Goal: Information Seeking & Learning: Learn about a topic

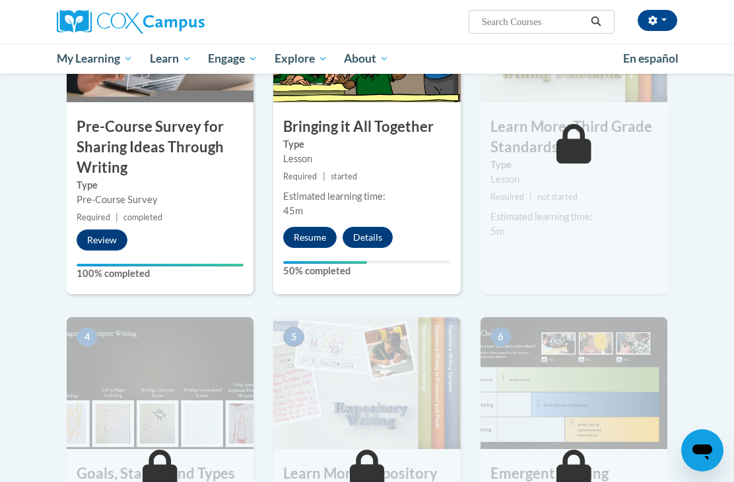
scroll to position [383, 0]
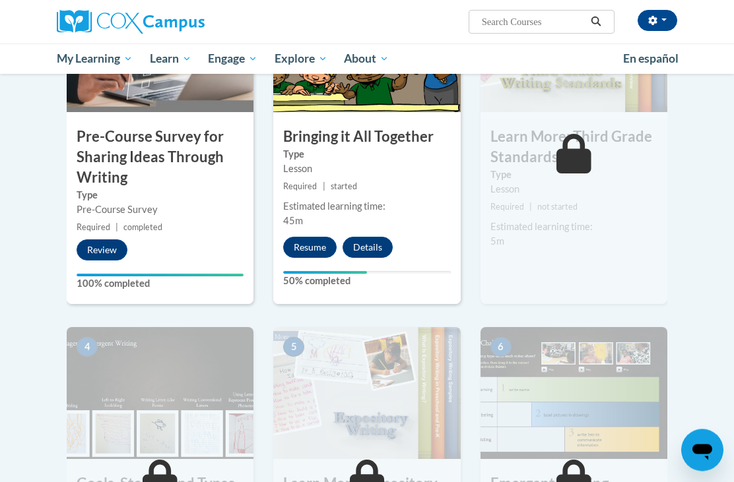
click at [304, 244] on button "Resume" at bounding box center [309, 248] width 53 height 21
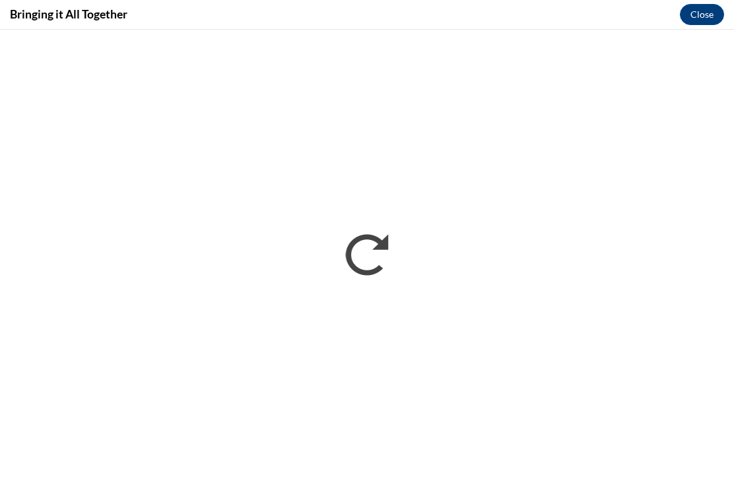
scroll to position [0, 0]
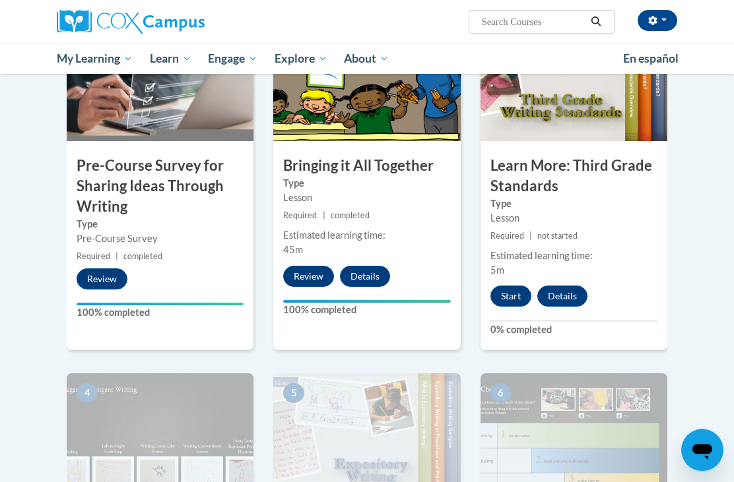
scroll to position [356, 0]
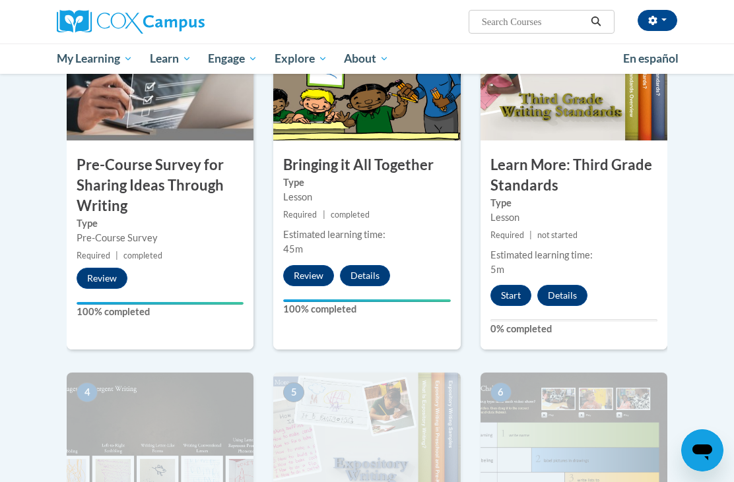
click at [510, 290] on button "Start" at bounding box center [510, 295] width 41 height 21
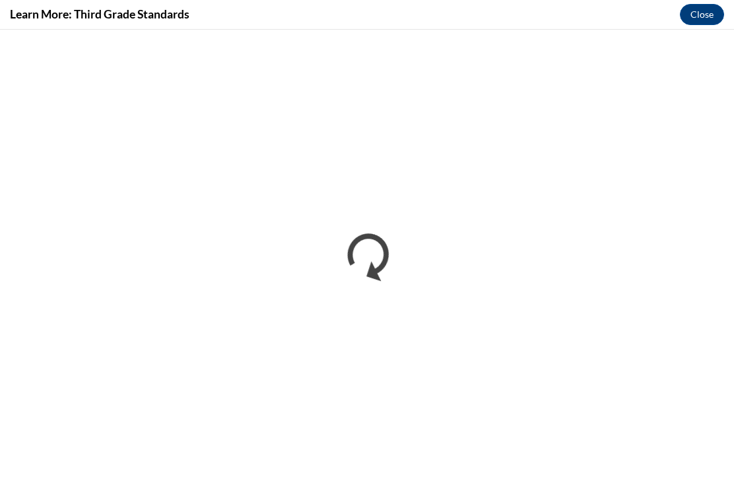
scroll to position [0, 0]
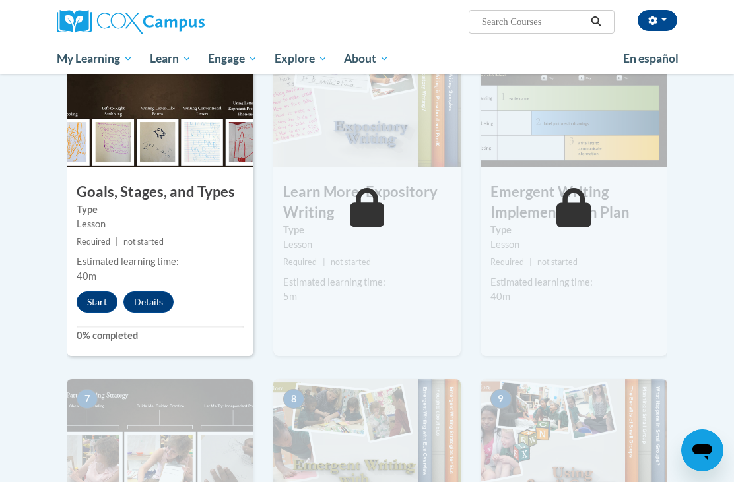
scroll to position [691, 0]
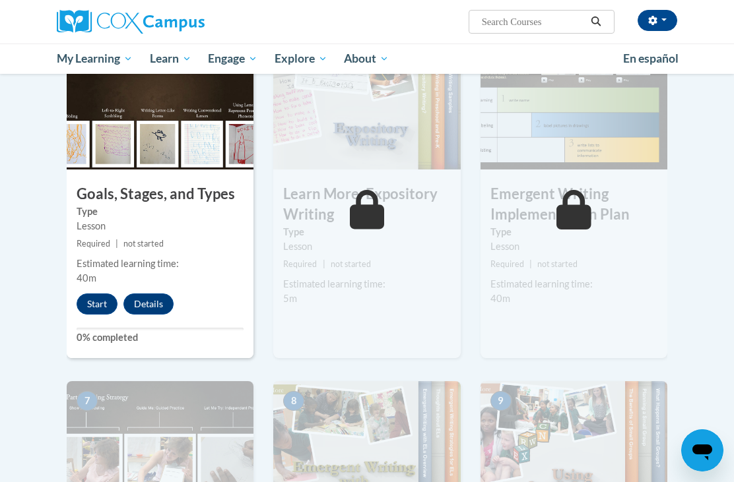
click at [90, 296] on button "Start" at bounding box center [97, 304] width 41 height 21
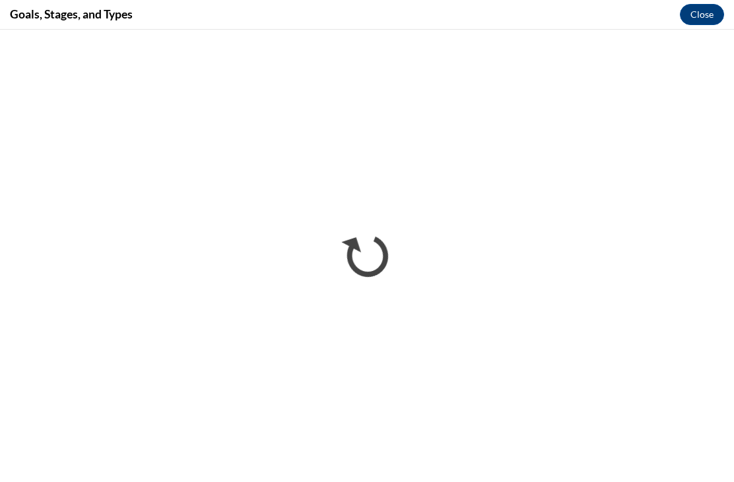
scroll to position [0, 0]
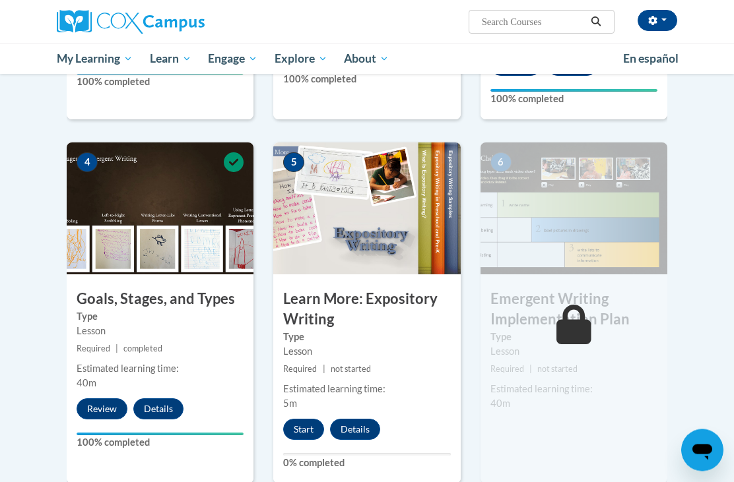
scroll to position [586, 0]
click at [297, 433] on button "Start" at bounding box center [303, 429] width 41 height 21
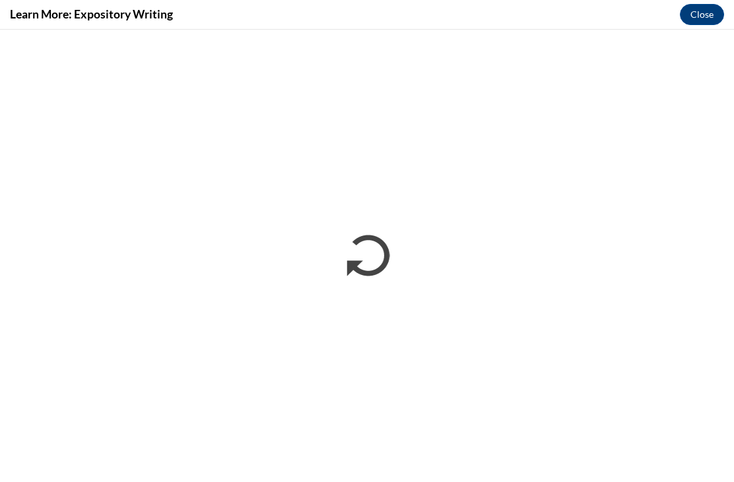
scroll to position [0, 0]
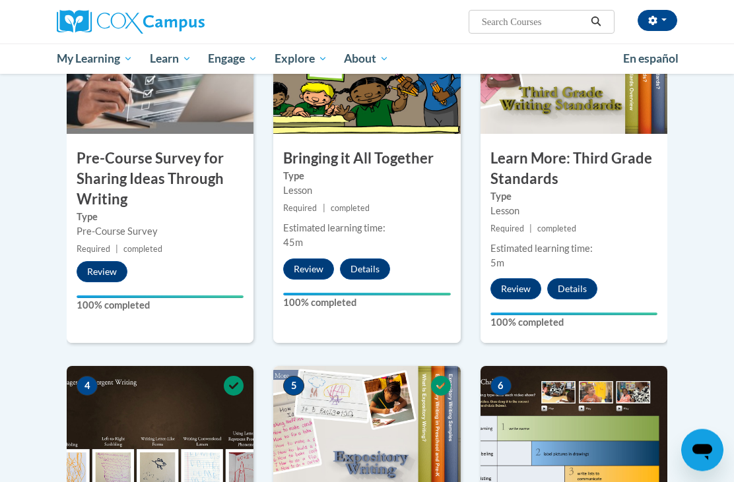
scroll to position [339, 0]
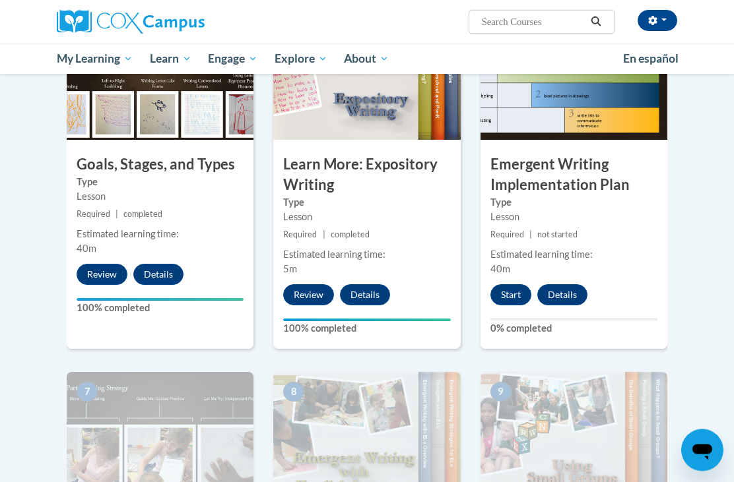
scroll to position [722, 0]
